Goal: Task Accomplishment & Management: Manage account settings

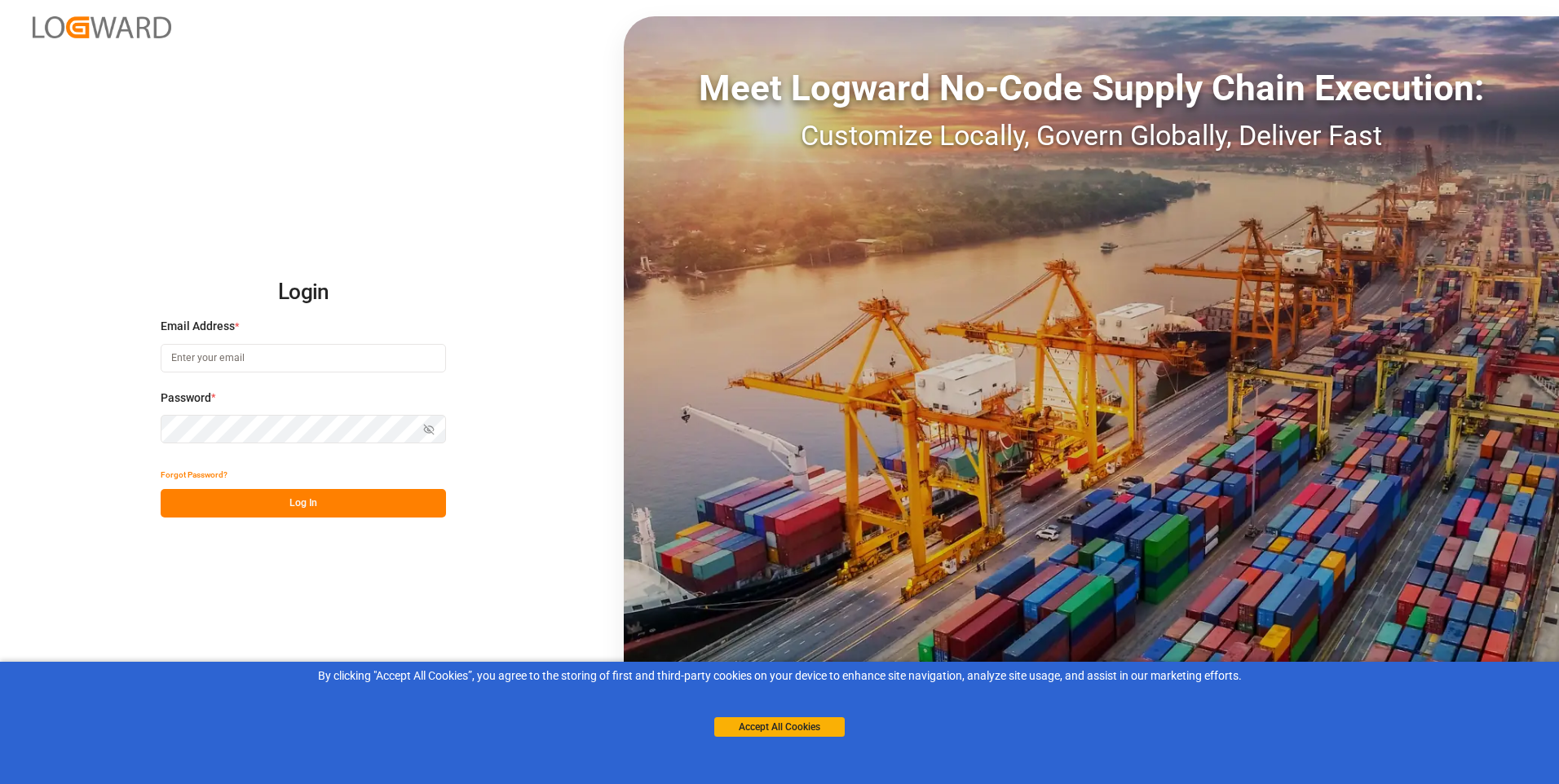
click at [291, 358] on input at bounding box center [303, 359] width 285 height 28
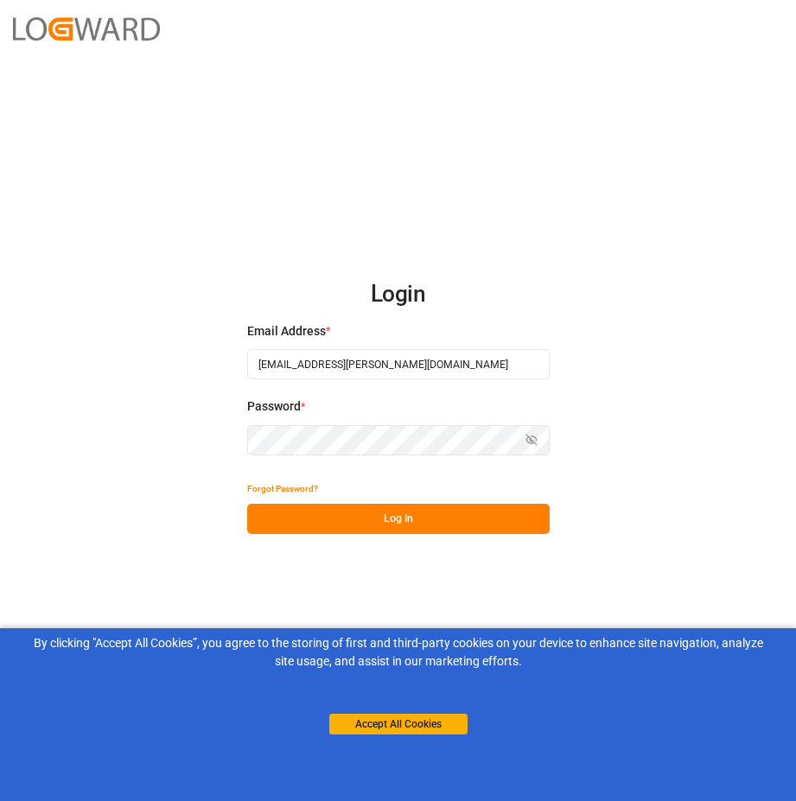
type input "[EMAIL_ADDRESS][PERSON_NAME][DOMAIN_NAME]"
click at [295, 512] on button "Log In" at bounding box center [398, 519] width 302 height 30
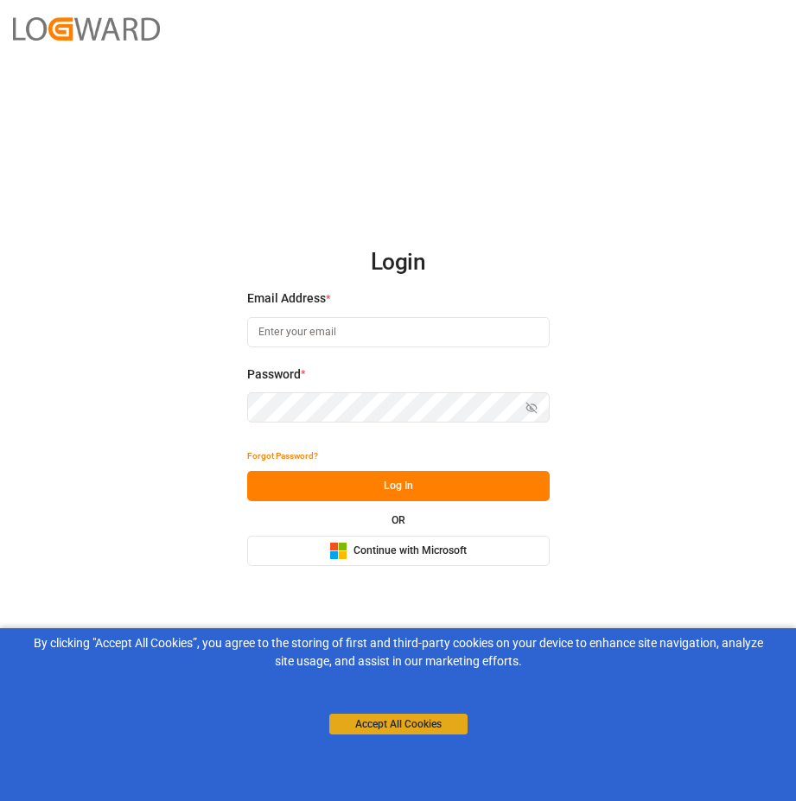
click at [382, 727] on button "Accept All Cookies" at bounding box center [398, 724] width 138 height 21
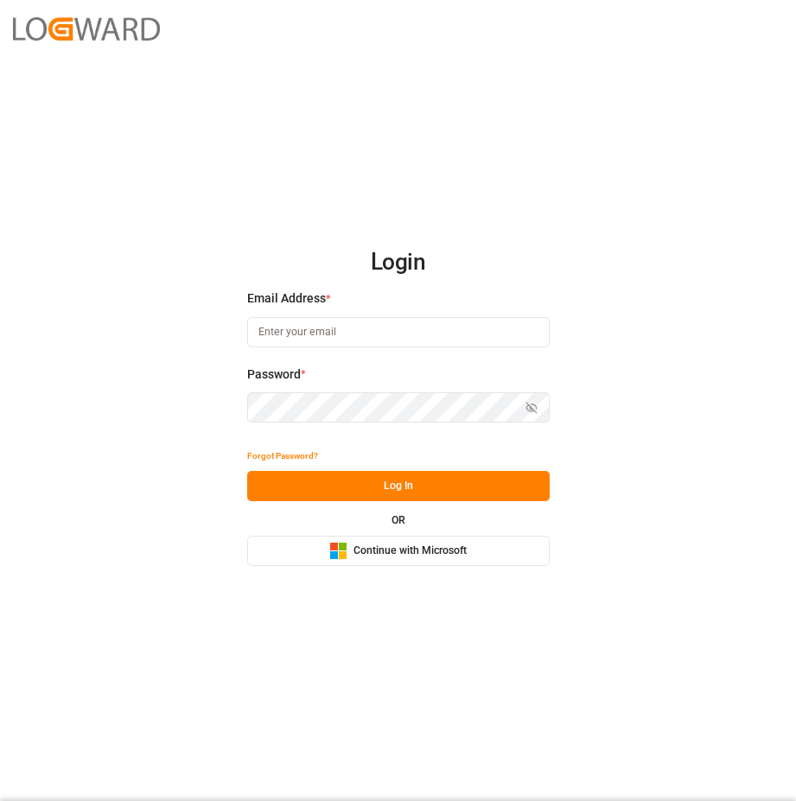
click at [351, 337] on input at bounding box center [398, 332] width 302 height 30
type input "[EMAIL_ADDRESS][PERSON_NAME][DOMAIN_NAME]"
click at [528, 403] on icon "button" at bounding box center [531, 408] width 12 height 12
click at [391, 491] on button "Log In" at bounding box center [398, 486] width 302 height 30
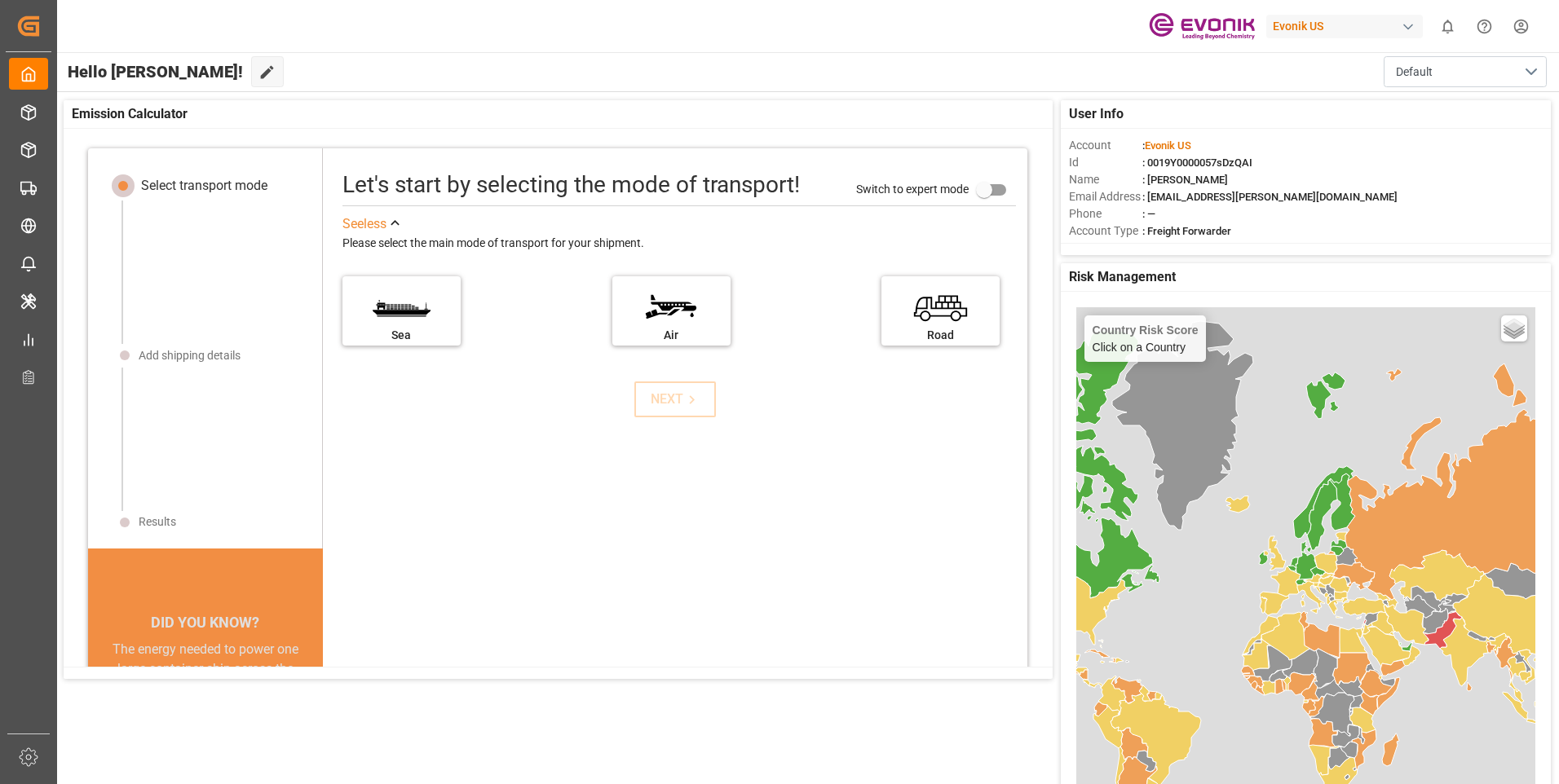
click at [750, 28] on div "button" at bounding box center [1408, 26] width 16 height 16
click at [321, 728] on html "Created by potrace 1.15, written by Peter Selinger 2001-2017 Created by potrace…" at bounding box center [780, 392] width 1559 height 784
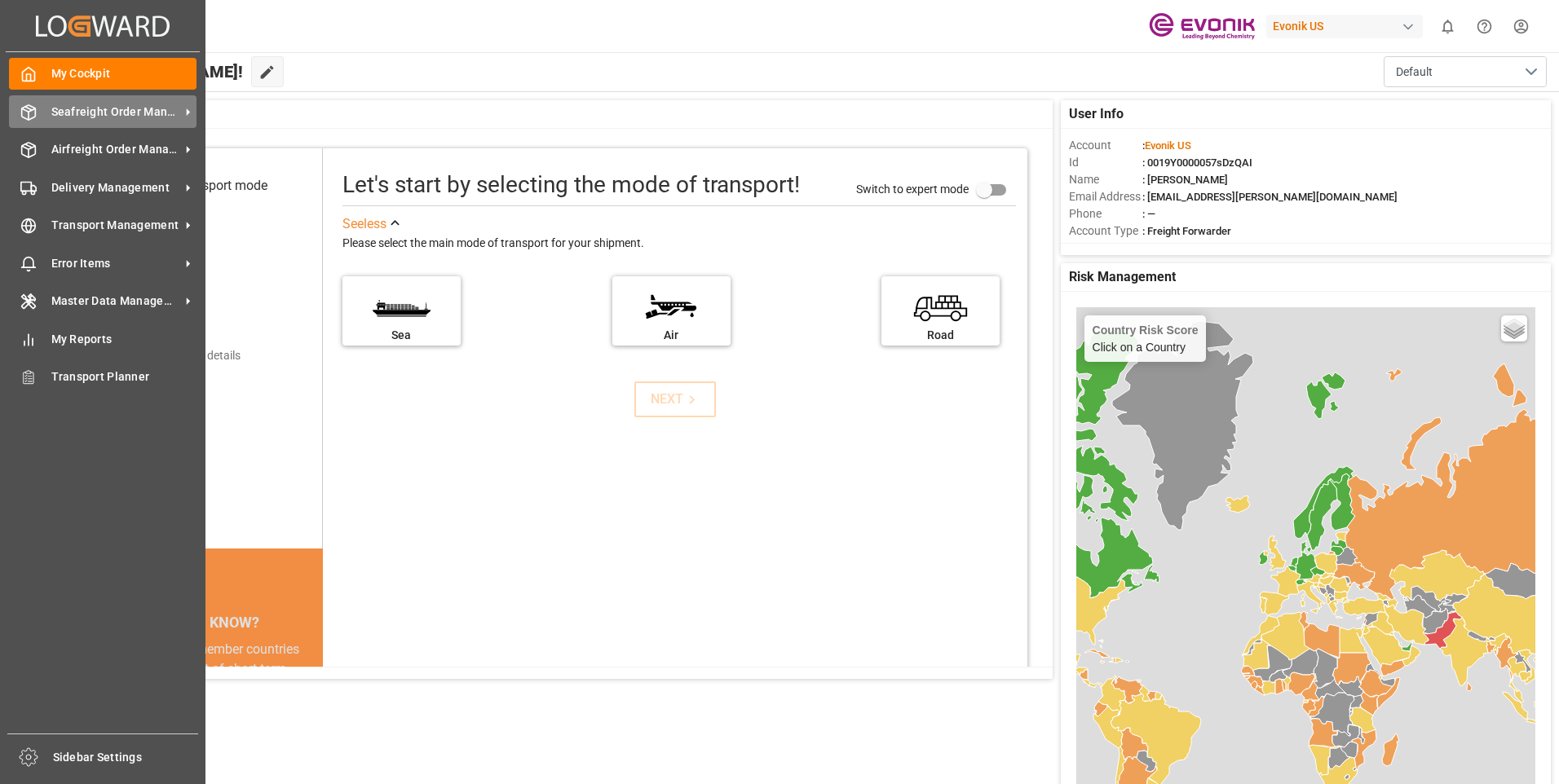
click at [185, 109] on icon at bounding box center [188, 112] width 17 height 17
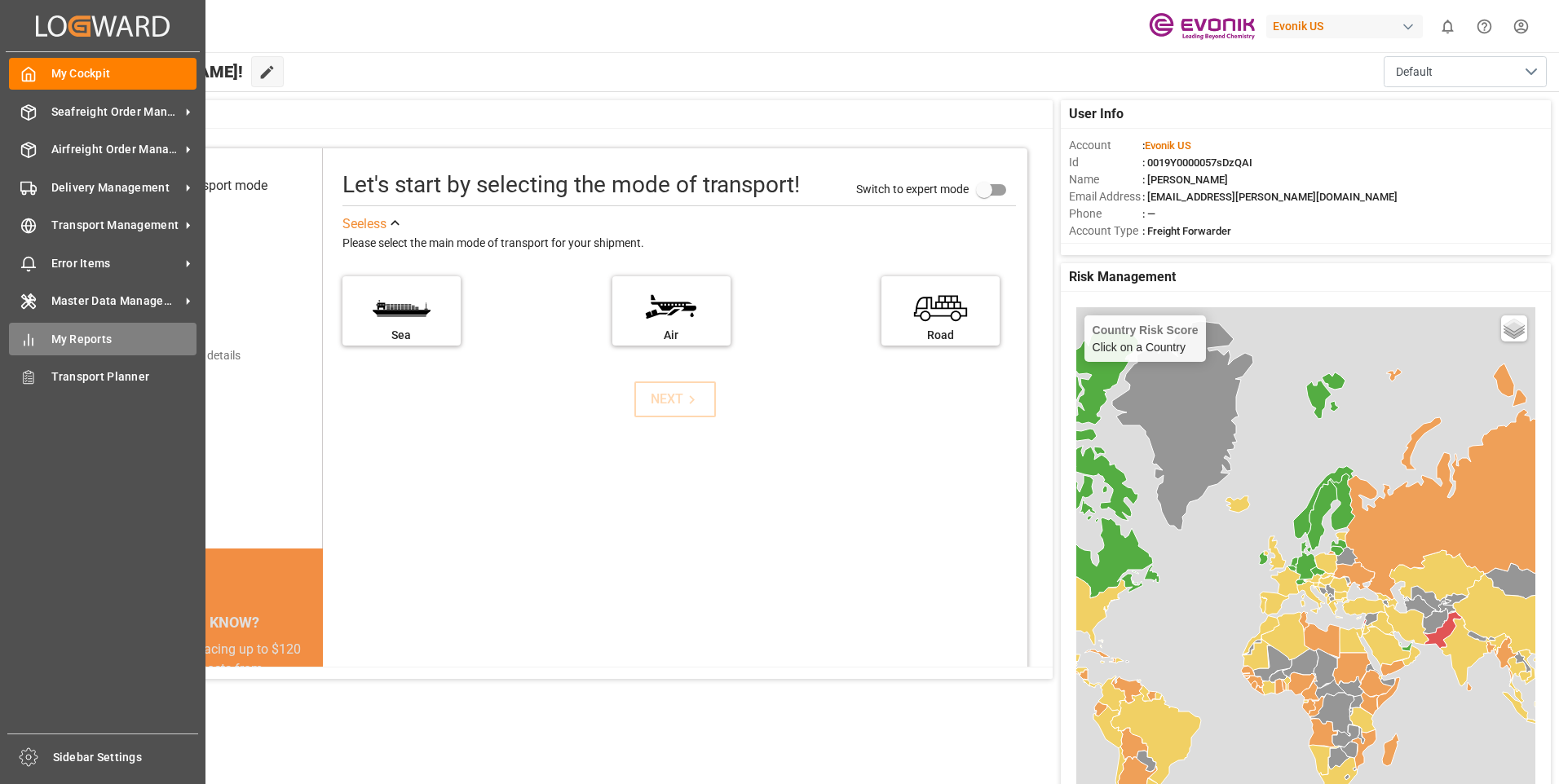
click at [51, 326] on div "My Reports My Reports" at bounding box center [103, 339] width 188 height 32
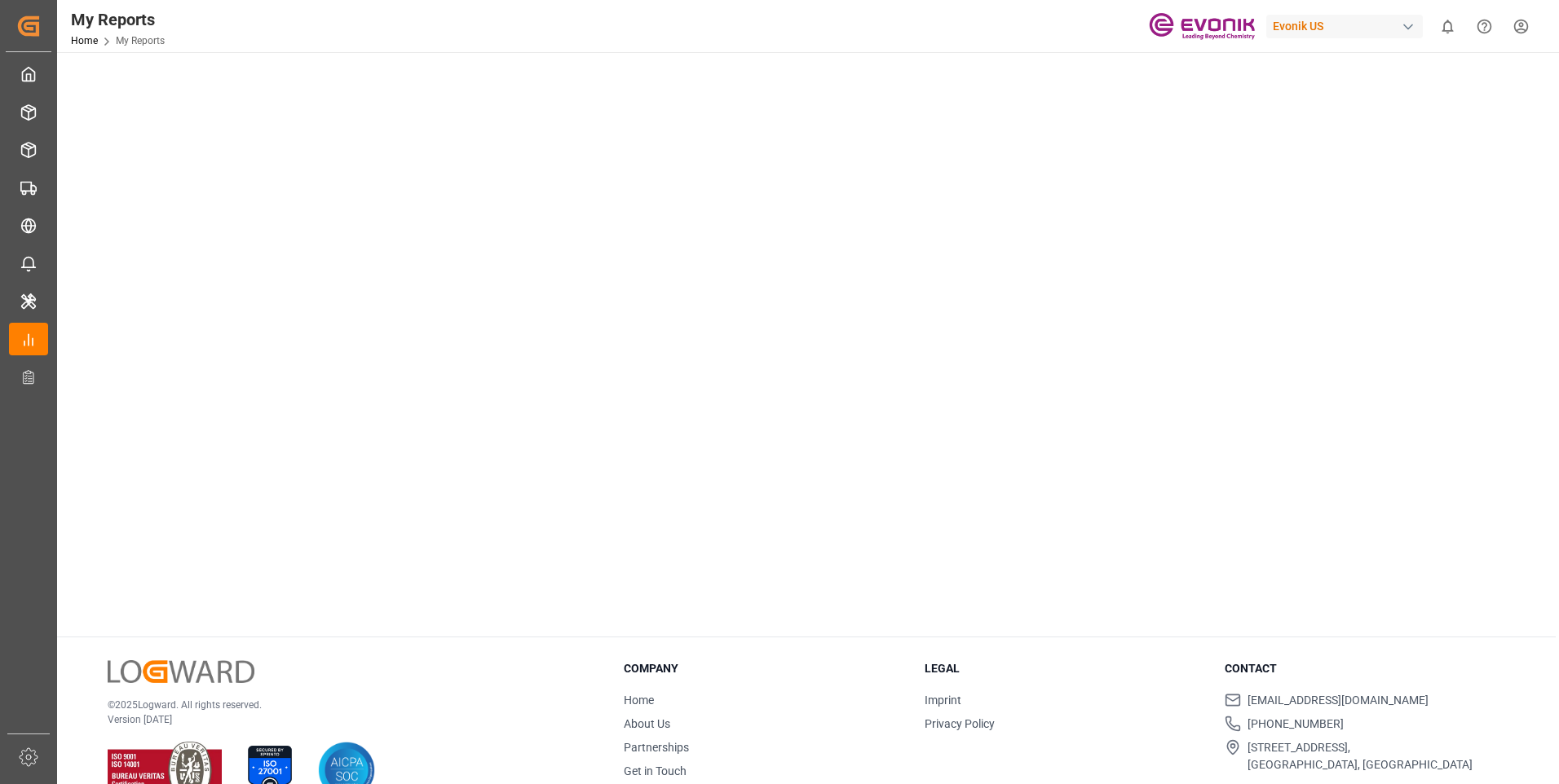
scroll to position [201, 0]
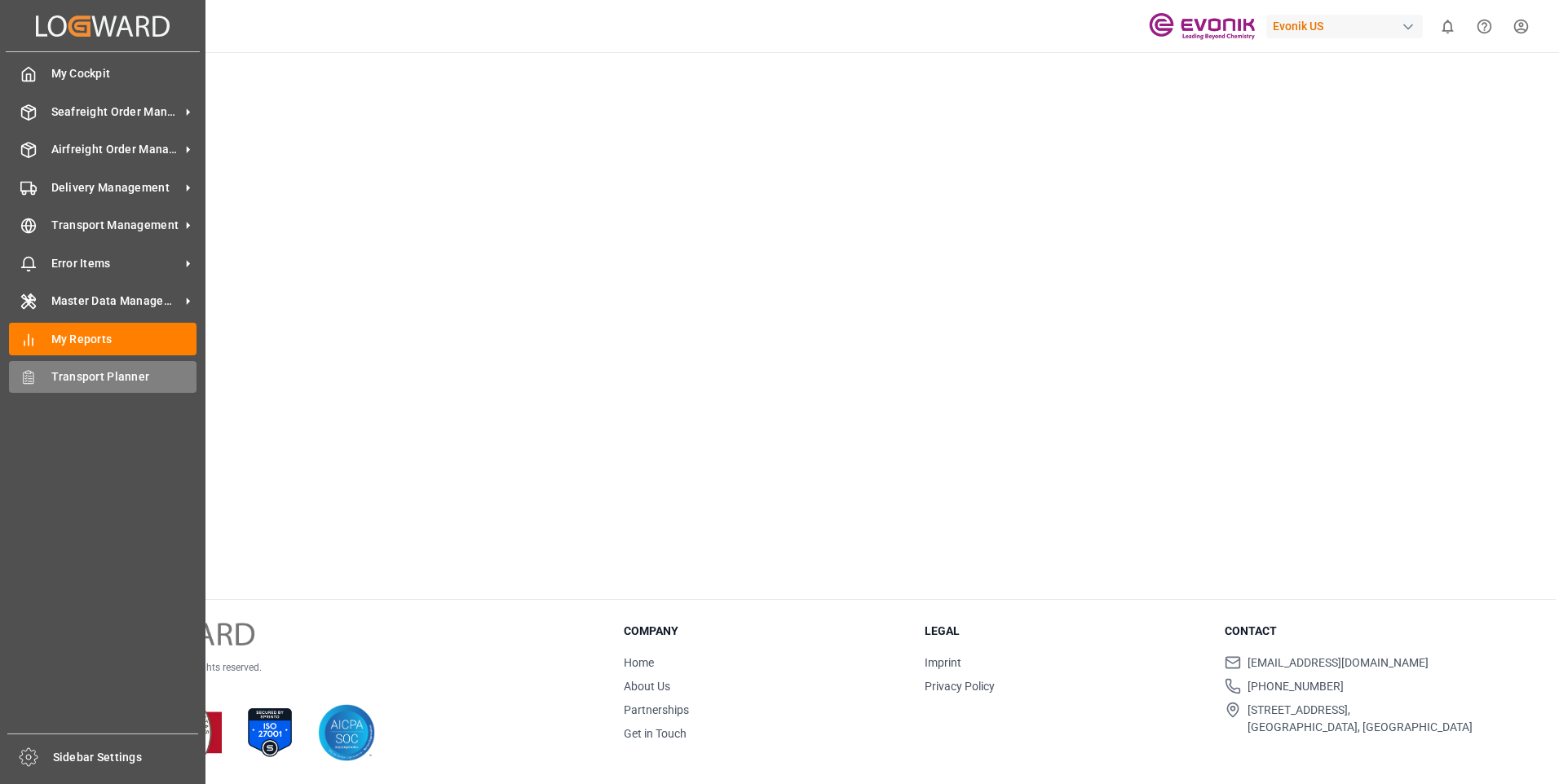
click at [70, 375] on span "Transport Planner" at bounding box center [124, 377] width 146 height 17
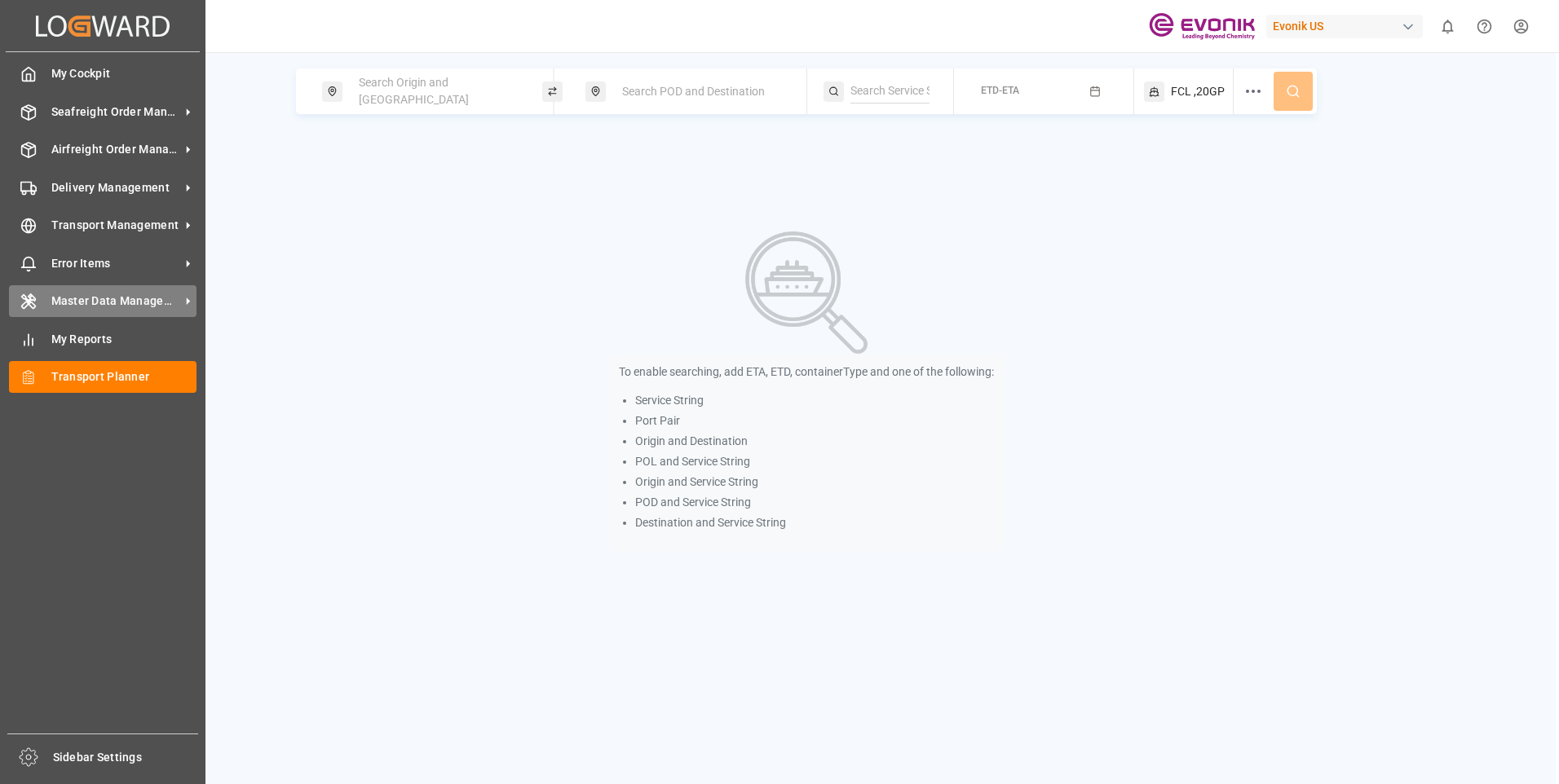
click at [45, 295] on div "Master Data Management Master Data Management" at bounding box center [103, 301] width 188 height 32
click at [27, 299] on icon at bounding box center [28, 302] width 13 height 15
click at [23, 297] on icon at bounding box center [28, 302] width 13 height 15
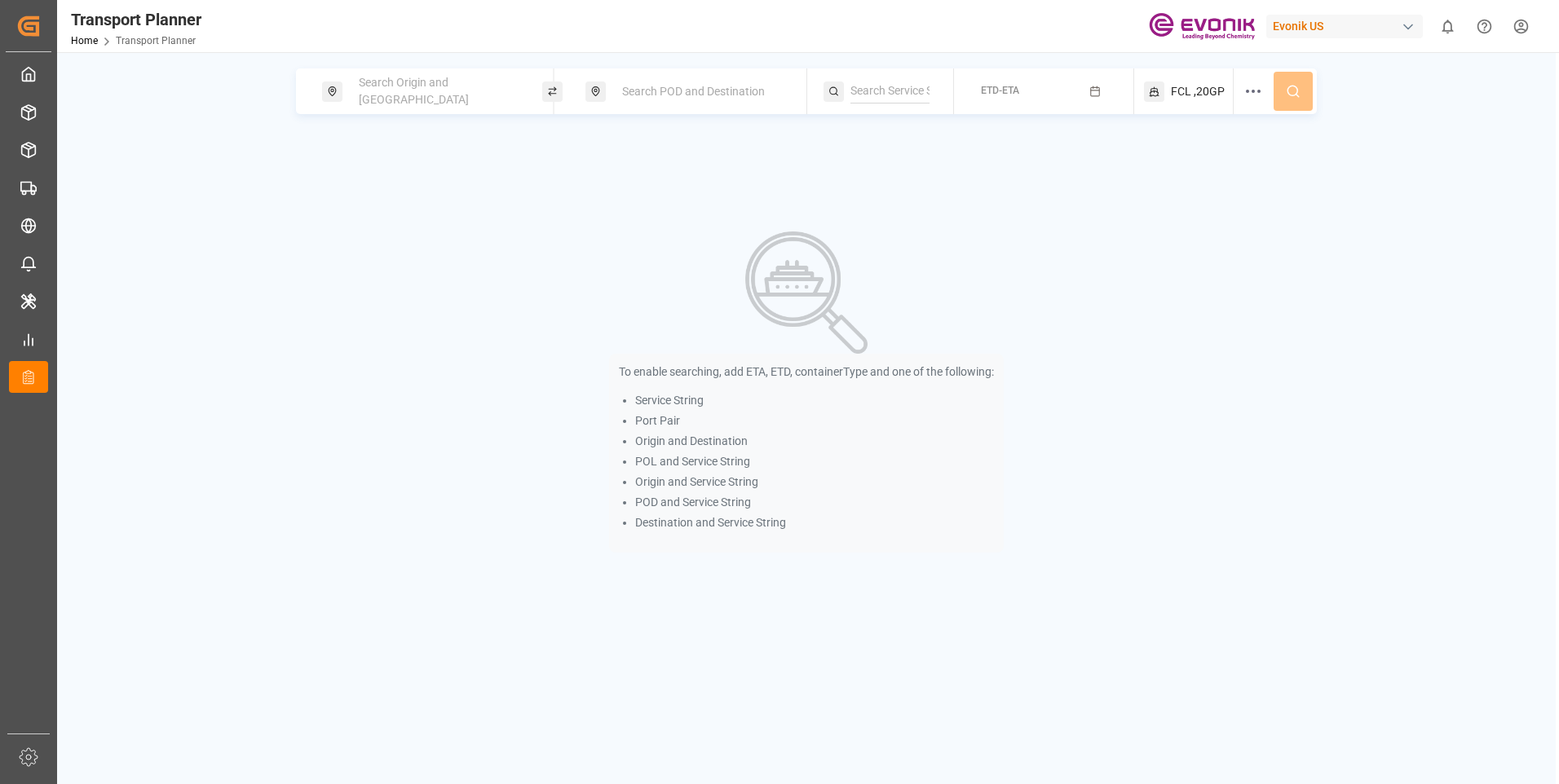
click at [750, 402] on div "To enable searching, add ETA, ETD, containerType and one of the following: Serv…" at bounding box center [806, 392] width 1199 height 392
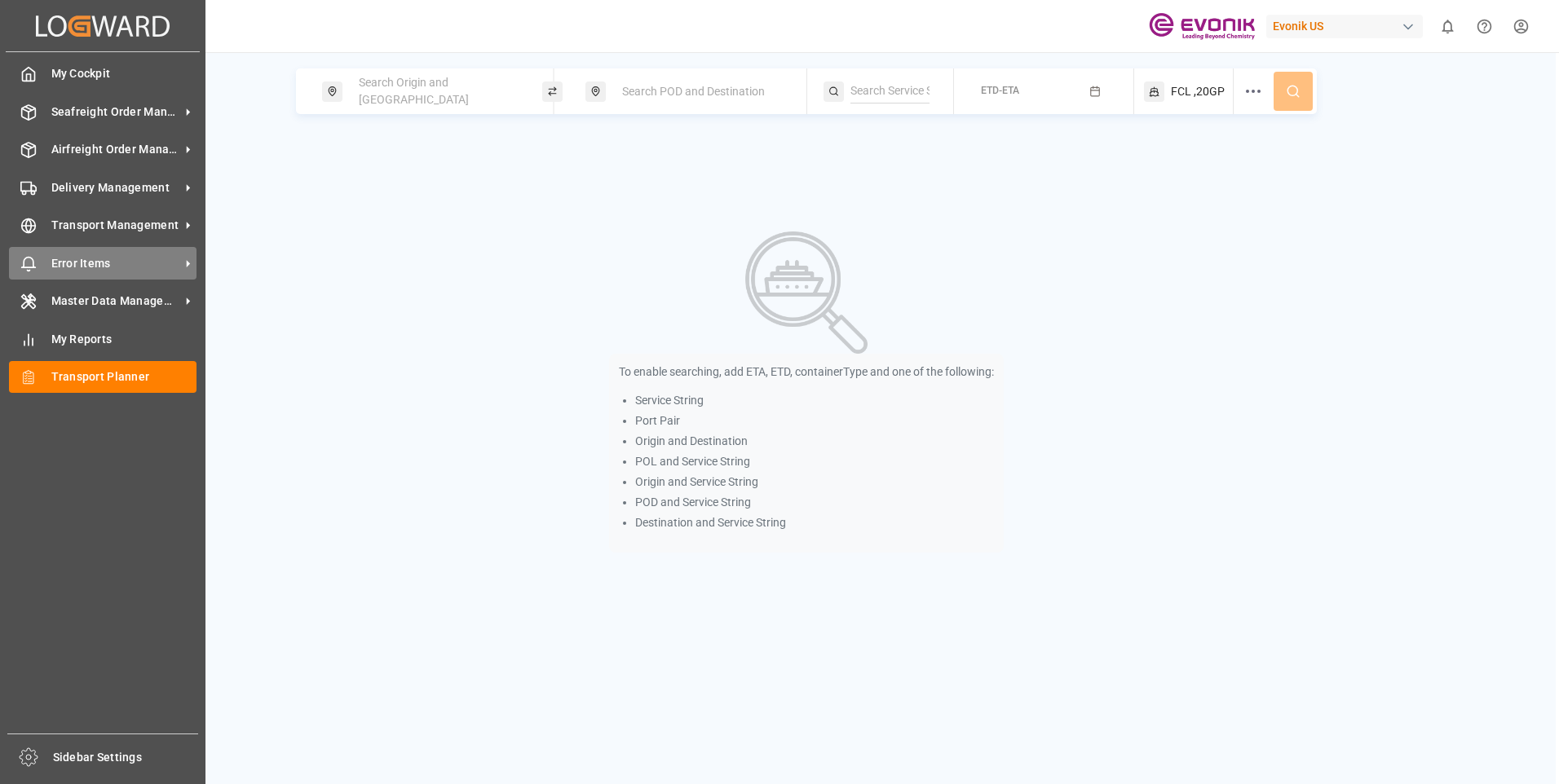
click at [30, 260] on icon at bounding box center [28, 263] width 16 height 16
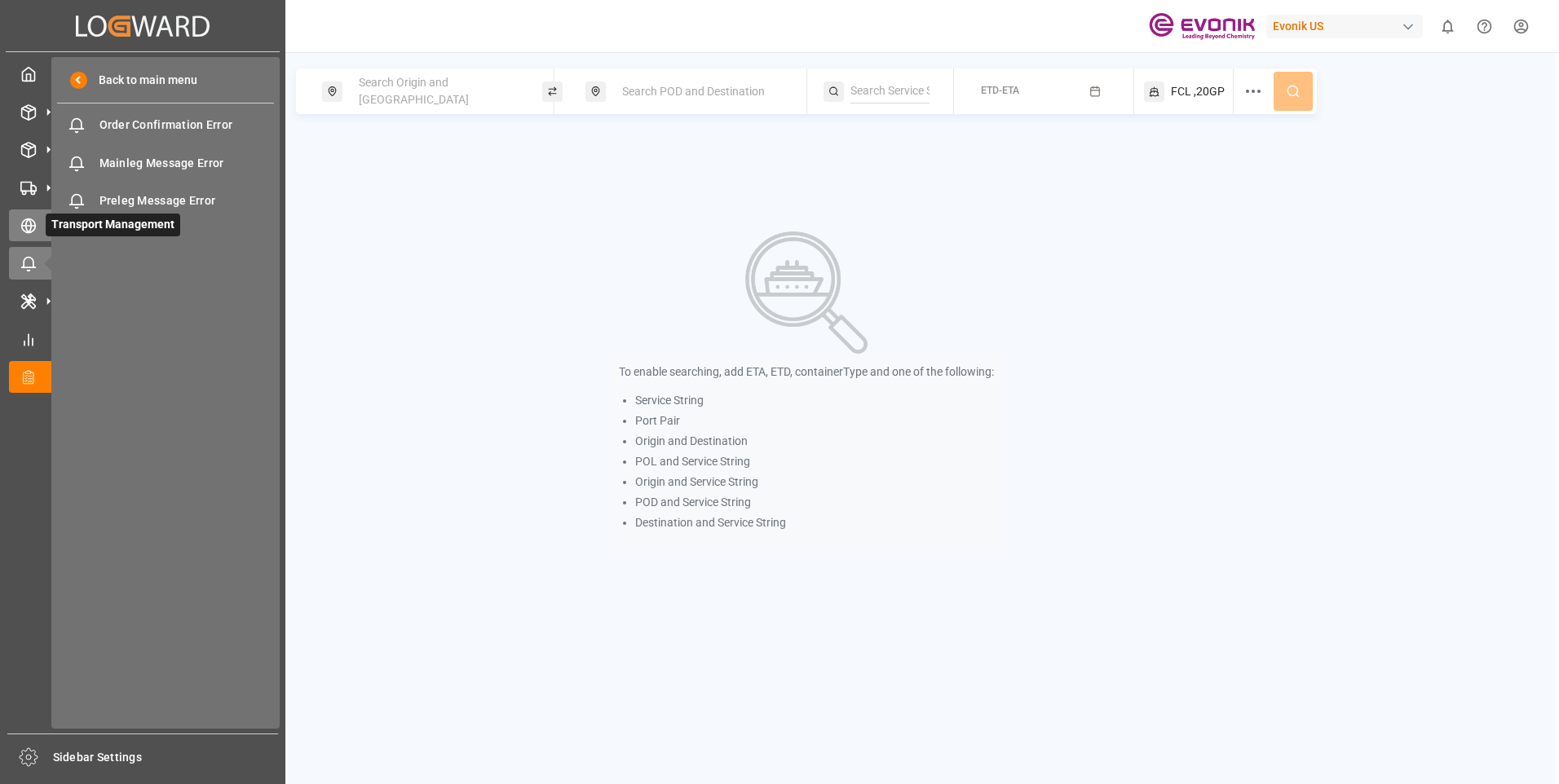
click at [25, 209] on div "Transport Management Transport Management" at bounding box center [142, 225] width 267 height 32
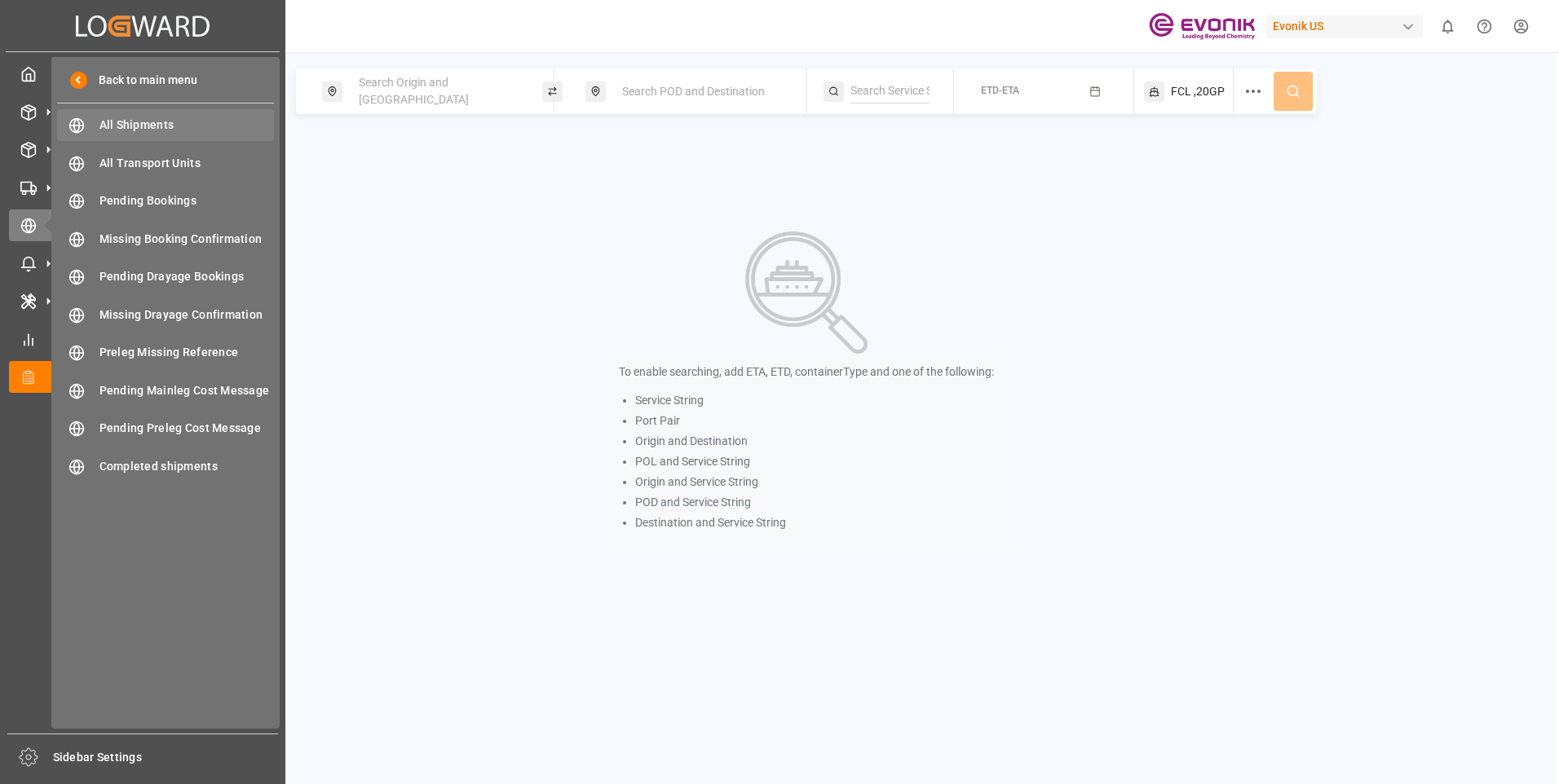
click at [132, 123] on span "All Shipments" at bounding box center [187, 125] width 176 height 17
